Goal: Information Seeking & Learning: Check status

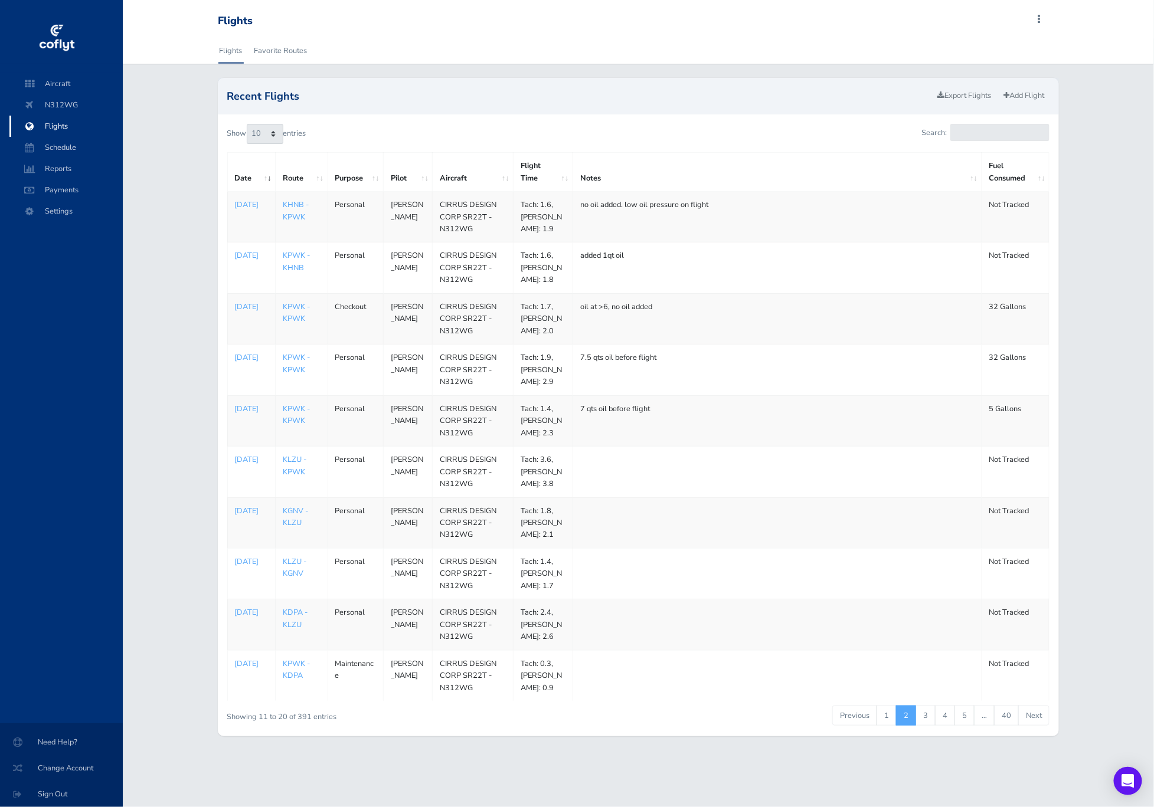
click at [464, 641] on td "CIRRUS DESIGN CORP SR22T - N312WG" at bounding box center [473, 624] width 81 height 51
drag, startPoint x: 434, startPoint y: 612, endPoint x: 483, endPoint y: 634, distance: 53.6
click at [483, 634] on td "CIRRUS DESIGN CORP SR22T - N312WG" at bounding box center [473, 624] width 81 height 51
click at [928, 720] on link "3" at bounding box center [925, 716] width 20 height 20
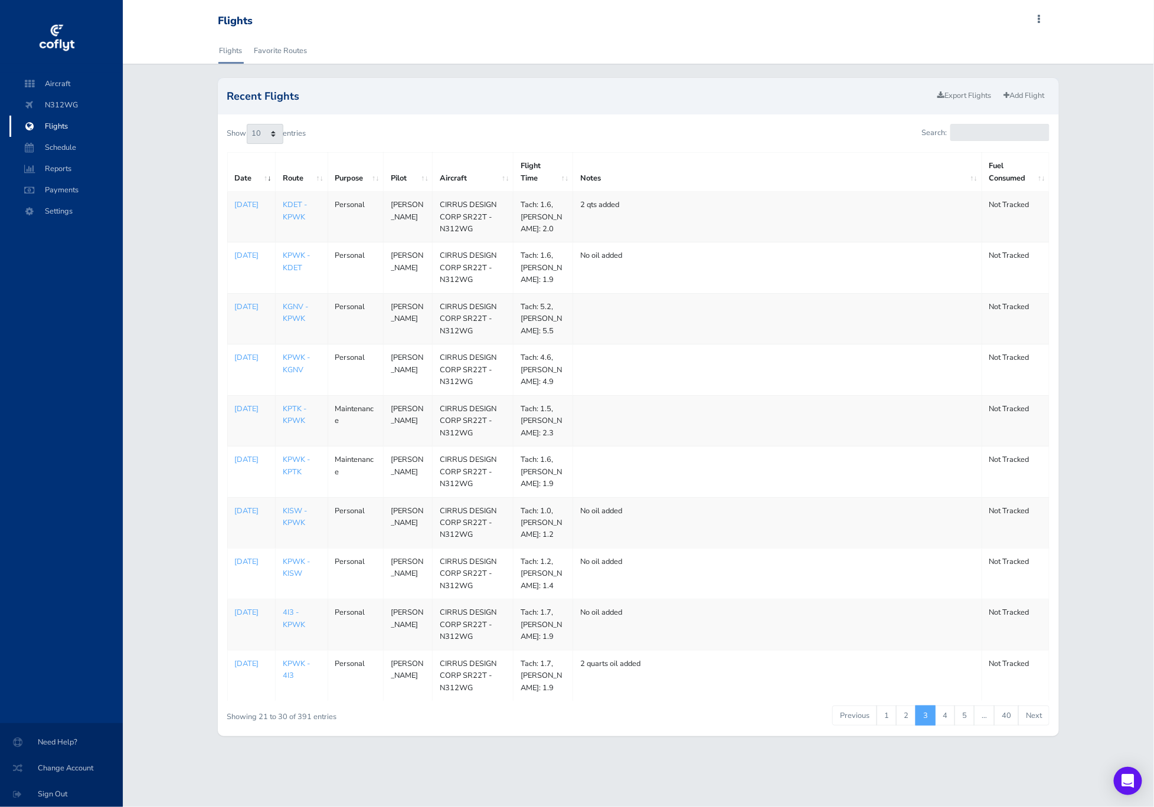
click at [433, 420] on td "CIRRUS DESIGN CORP SR22T - N312WG" at bounding box center [473, 420] width 81 height 51
click at [524, 461] on td "Tach: 1.6, Hobbs: 1.9" at bounding box center [545, 472] width 60 height 51
